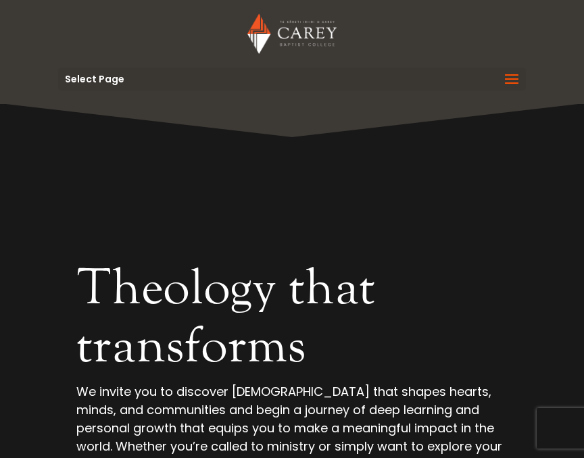
click at [507, 75] on span at bounding box center [512, 88] width 22 height 38
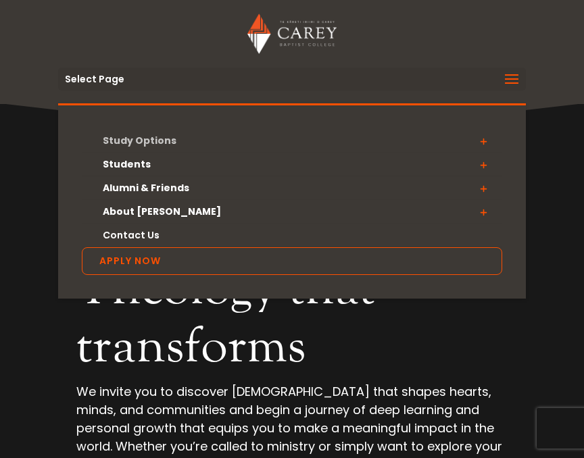
click at [171, 137] on link "Study Options" at bounding box center [292, 141] width 421 height 24
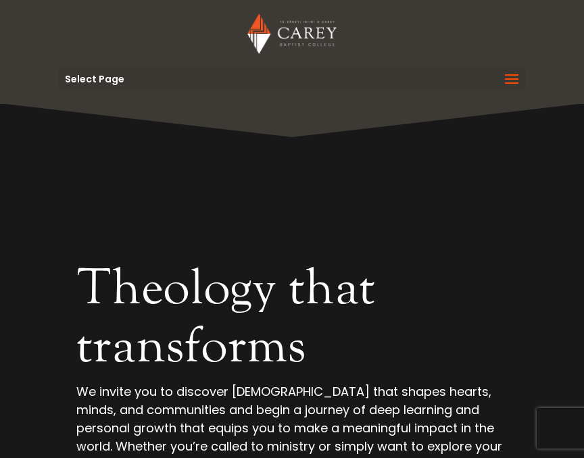
click at [531, 87] on header "Study Options Certificate in Christian Leadership (Micro-credential) NZ Certifi…" at bounding box center [292, 52] width 584 height 104
click at [521, 85] on span at bounding box center [512, 88] width 22 height 38
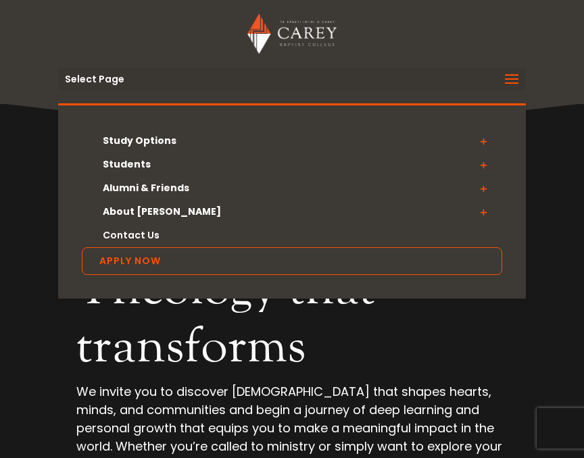
click at [486, 139] on span at bounding box center [483, 141] width 38 height 24
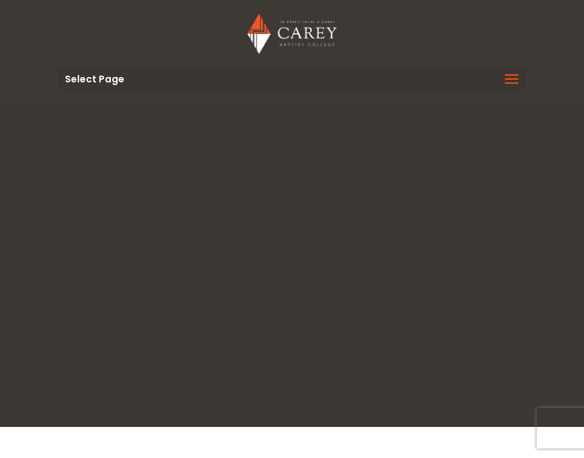
click at [510, 80] on span at bounding box center [512, 88] width 22 height 38
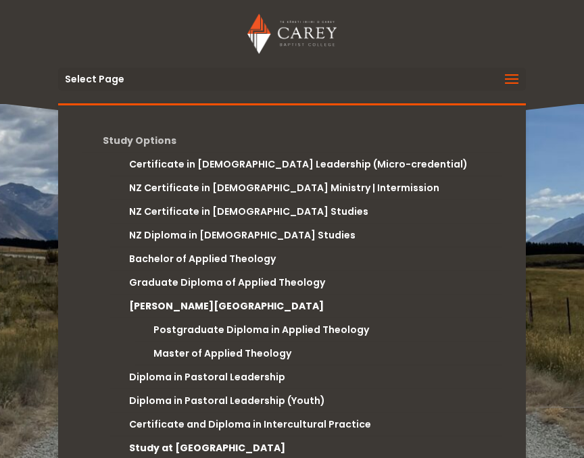
scroll to position [12, 0]
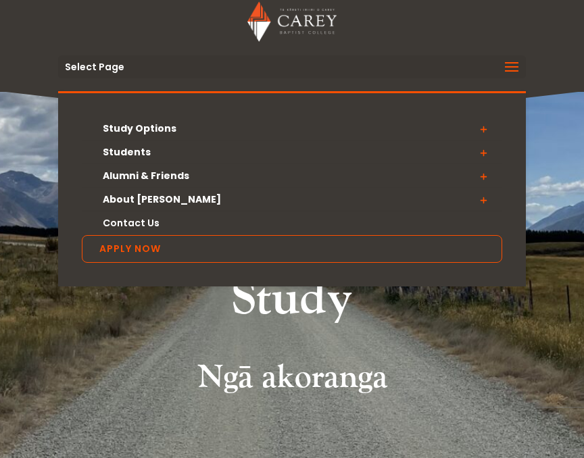
click at [481, 125] on span at bounding box center [483, 129] width 38 height 24
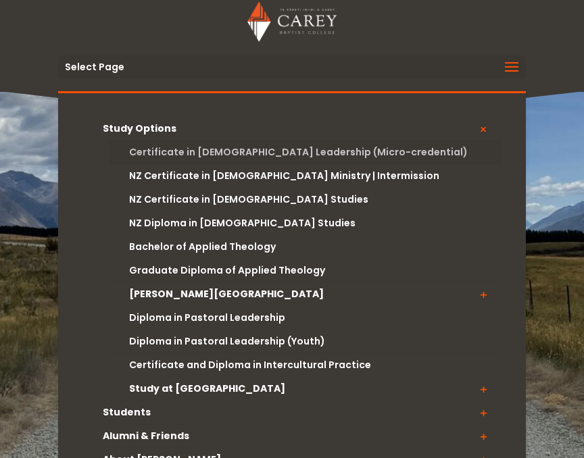
click at [327, 151] on link "Certificate in [DEMOGRAPHIC_DATA] Leadership (Micro-credential)" at bounding box center [306, 153] width 393 height 24
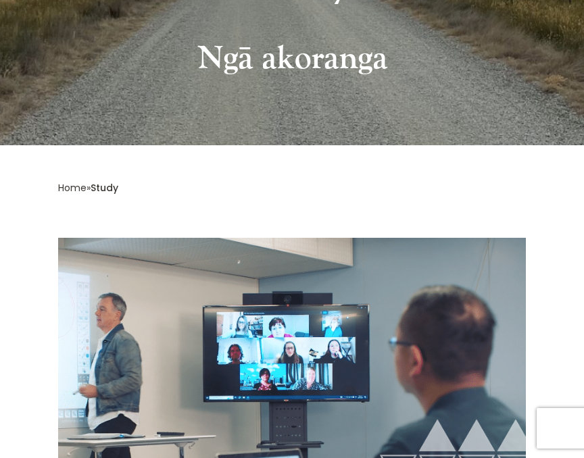
scroll to position [464, 0]
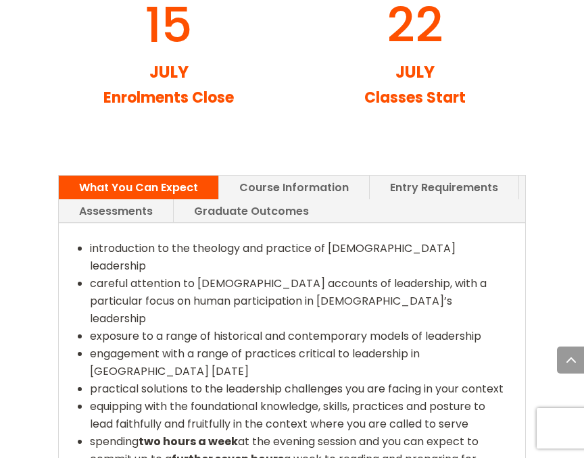
scroll to position [2243, 0]
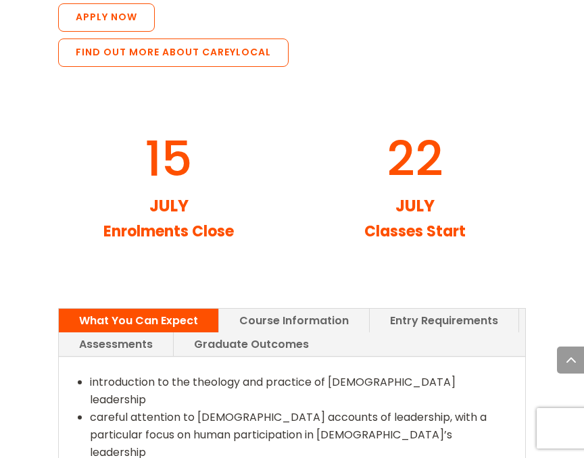
click at [286, 309] on link "Course Information" at bounding box center [294, 321] width 150 height 24
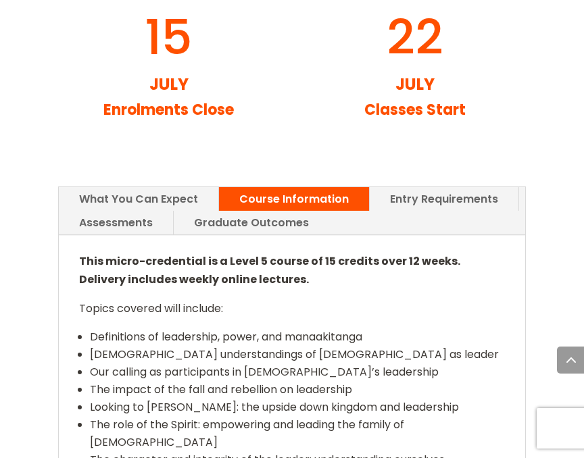
scroll to position [2341, 0]
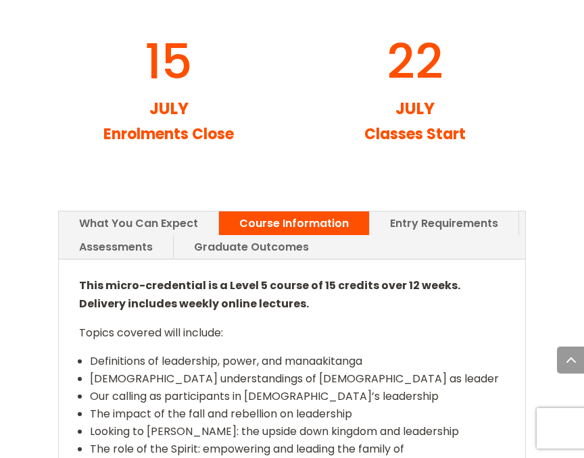
click at [121, 235] on link "Assessments" at bounding box center [116, 247] width 114 height 24
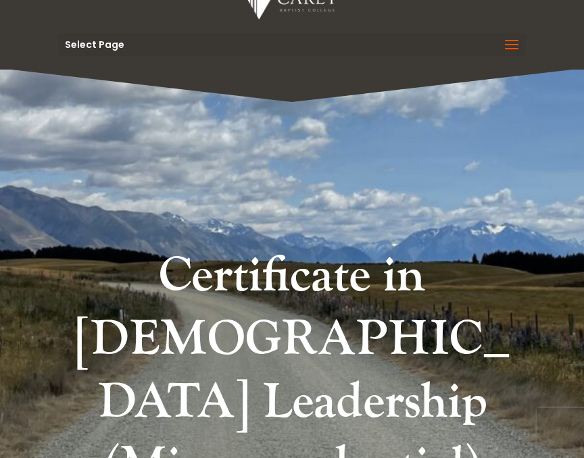
scroll to position [0, 0]
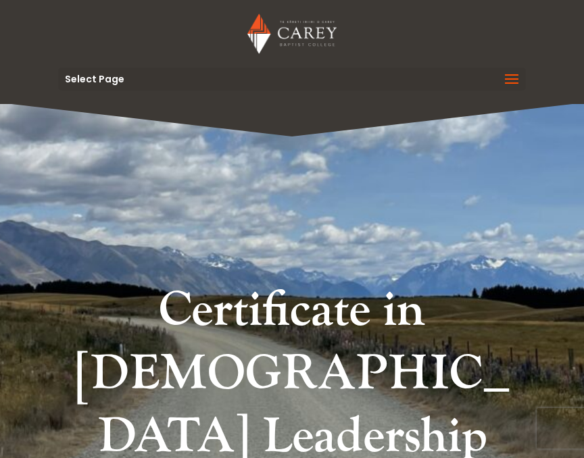
click at [503, 82] on span at bounding box center [512, 88] width 22 height 38
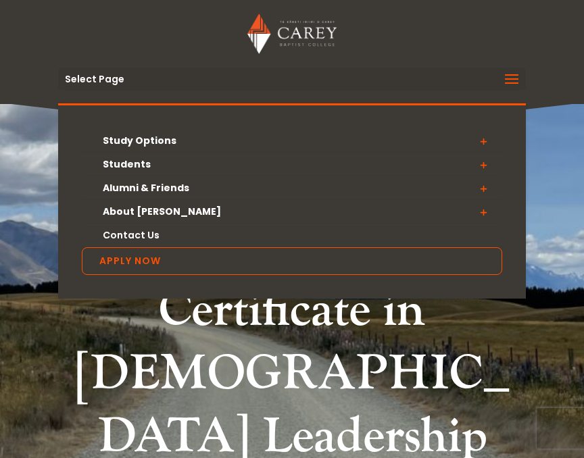
click at [482, 143] on span at bounding box center [483, 141] width 38 height 24
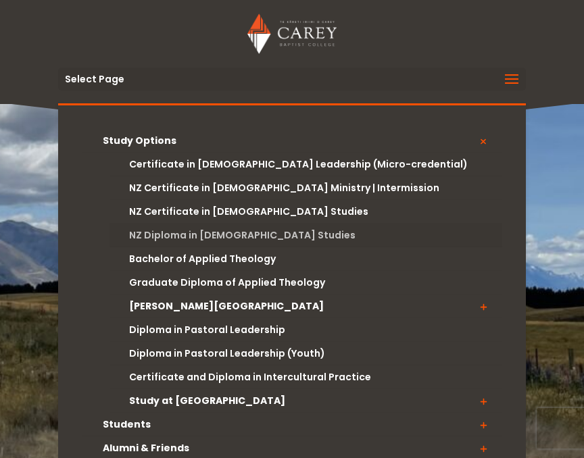
click at [247, 237] on link "NZ Diploma in [DEMOGRAPHIC_DATA] Studies" at bounding box center [306, 236] width 393 height 24
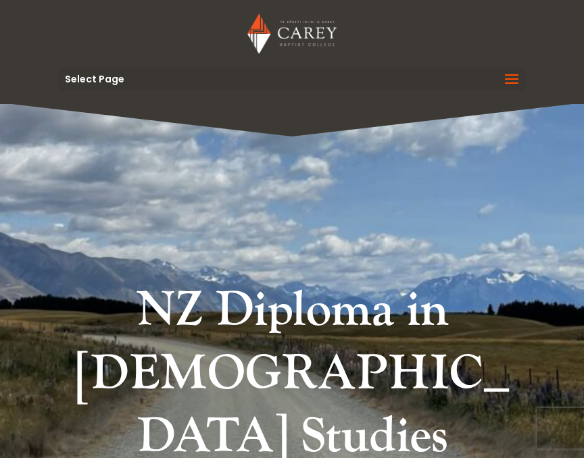
click at [512, 76] on span at bounding box center [512, 88] width 22 height 38
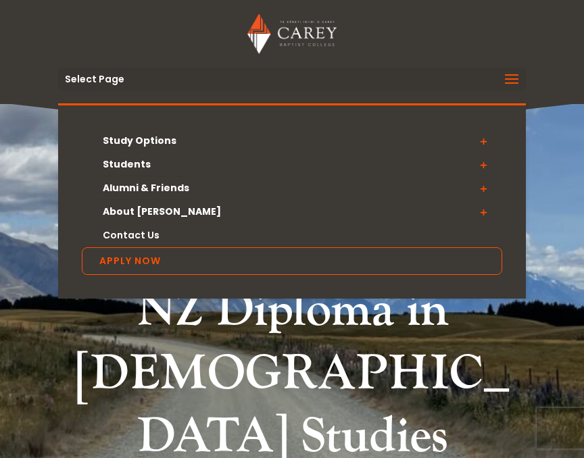
click at [483, 165] on span at bounding box center [483, 165] width 38 height 24
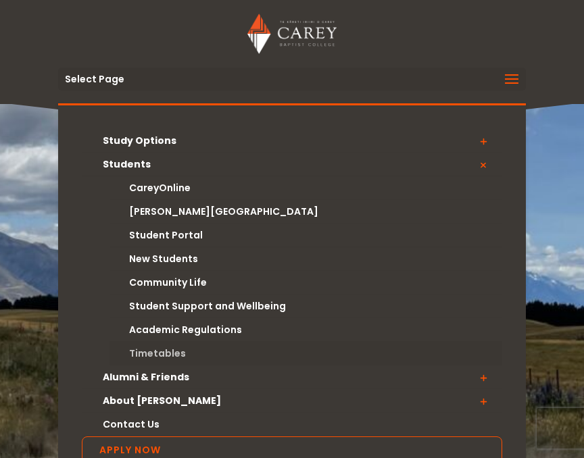
click at [158, 349] on link "Timetables" at bounding box center [306, 354] width 393 height 24
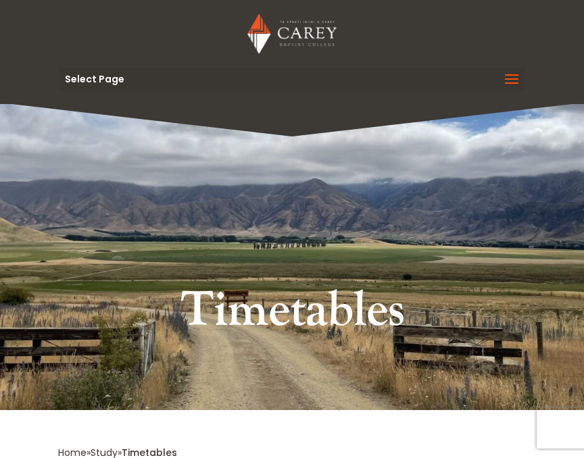
click at [510, 79] on span at bounding box center [512, 88] width 22 height 38
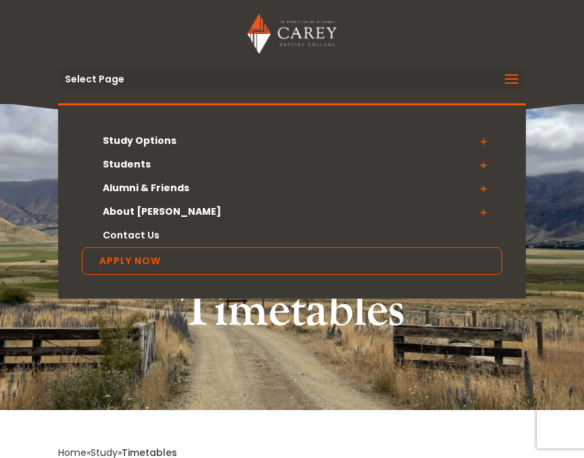
click at [483, 186] on span at bounding box center [483, 188] width 38 height 24
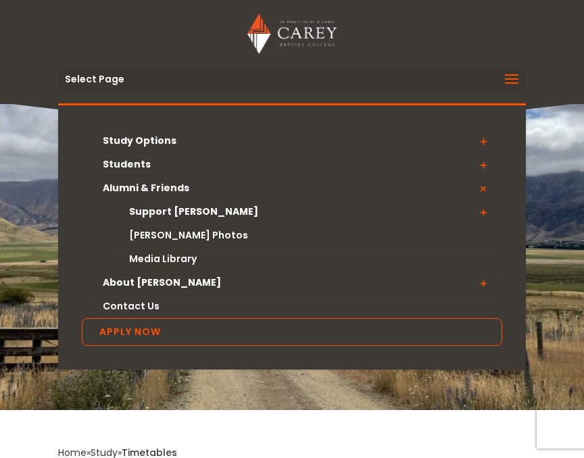
click at [484, 162] on span at bounding box center [483, 165] width 38 height 24
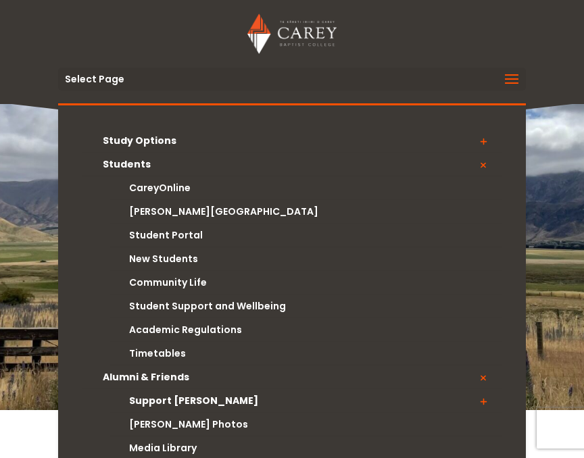
click at [482, 374] on span at bounding box center [483, 378] width 38 height 24
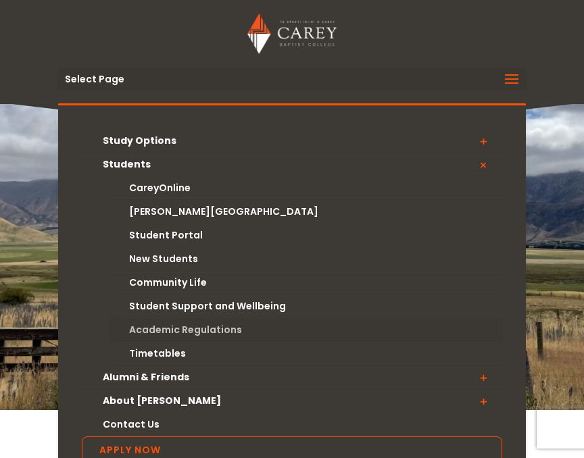
click at [216, 327] on link "Academic Regulations" at bounding box center [306, 330] width 393 height 24
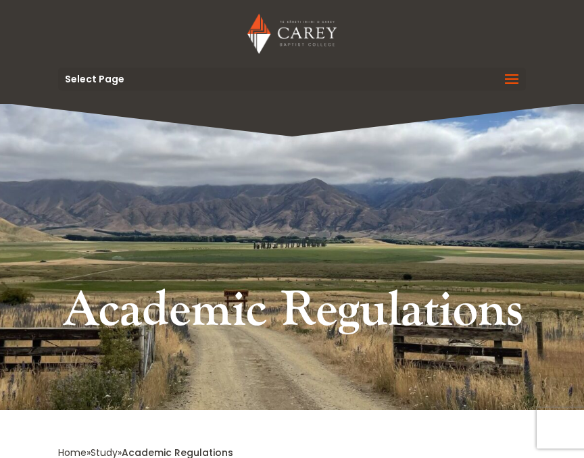
click at [505, 77] on span at bounding box center [512, 88] width 22 height 38
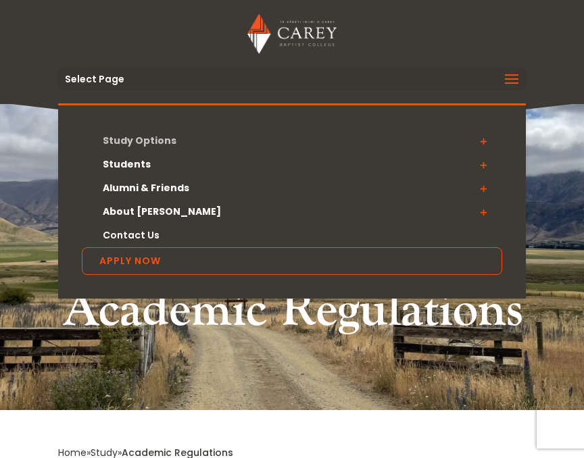
click at [247, 139] on link "Study Options" at bounding box center [292, 141] width 421 height 24
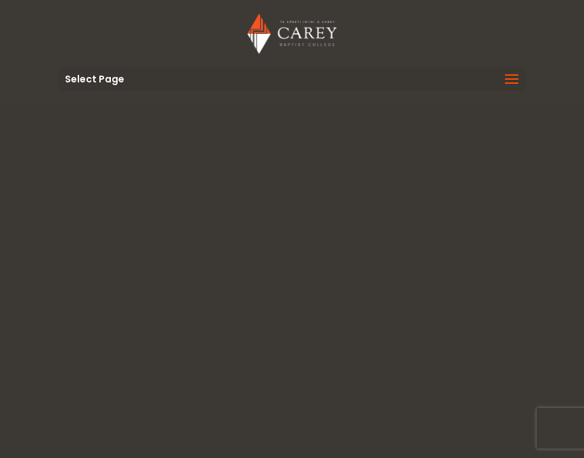
click at [506, 80] on span at bounding box center [512, 88] width 22 height 38
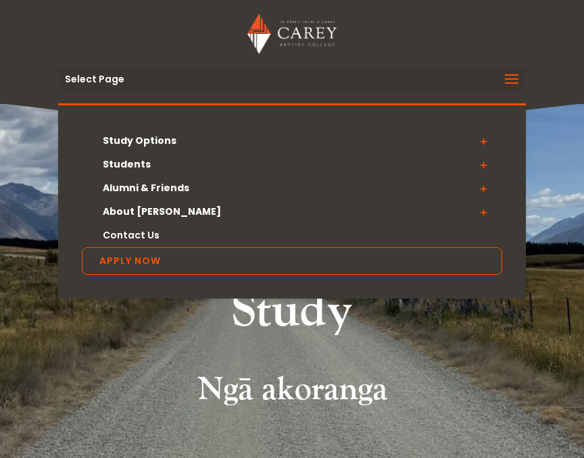
click at [481, 141] on span at bounding box center [483, 141] width 38 height 24
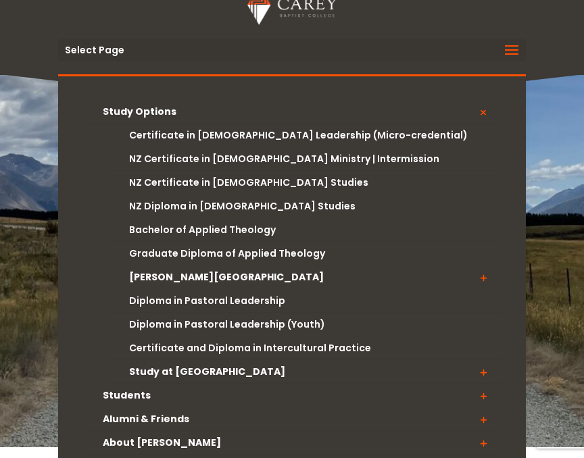
scroll to position [33, 0]
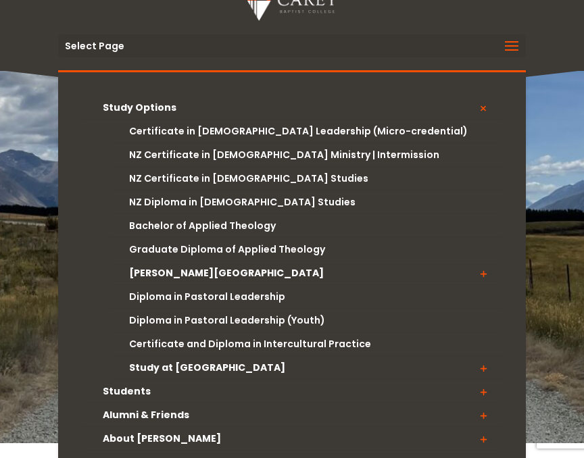
click at [483, 274] on span at bounding box center [483, 274] width 38 height 24
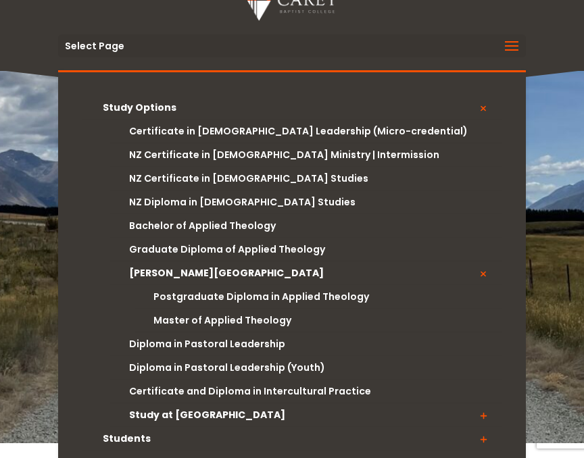
click at [483, 274] on span at bounding box center [483, 274] width 38 height 24
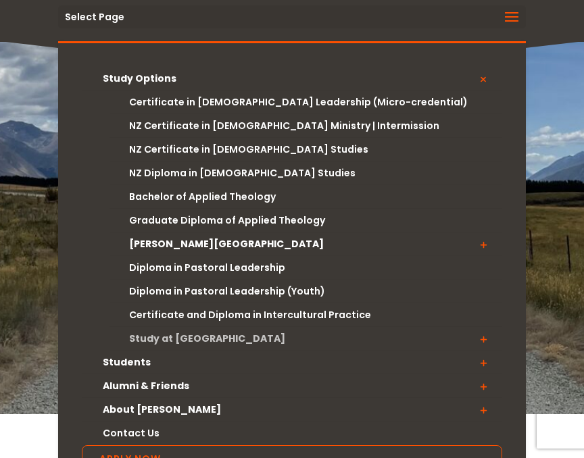
scroll to position [63, 0]
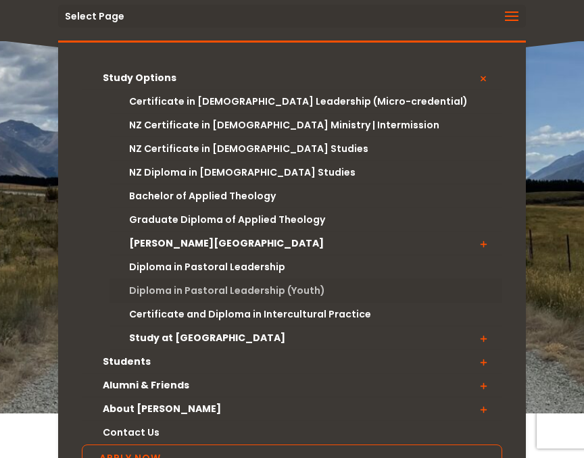
click at [243, 290] on link "Diploma in Pastoral Leadership (Youth)" at bounding box center [306, 291] width 393 height 24
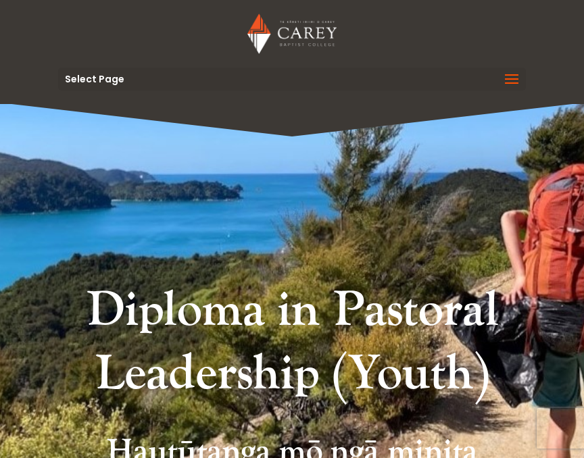
click at [503, 83] on span at bounding box center [512, 88] width 22 height 38
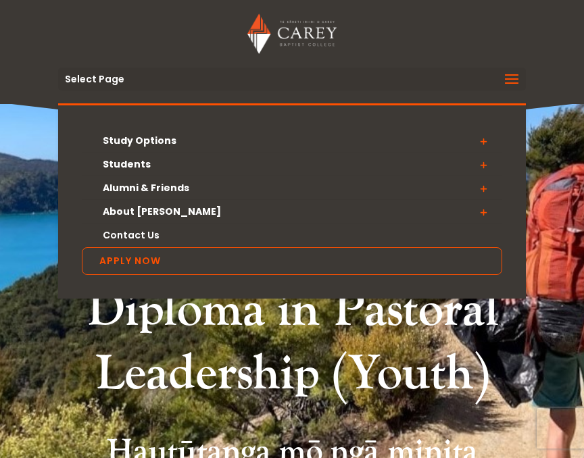
click at [477, 210] on span at bounding box center [483, 212] width 38 height 24
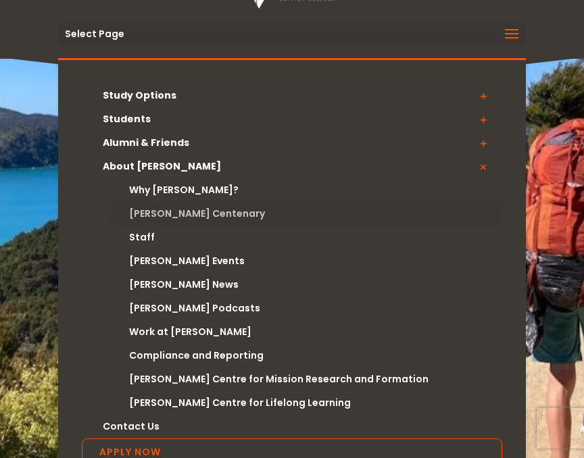
scroll to position [51, 0]
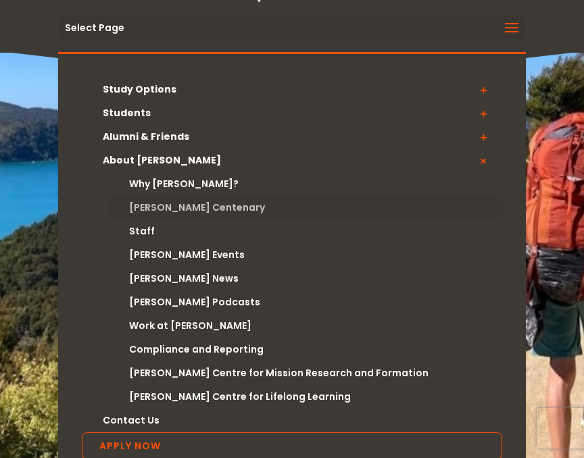
click at [166, 212] on link "[PERSON_NAME] Centenary" at bounding box center [306, 208] width 393 height 24
